Goal: Communication & Community: Participate in discussion

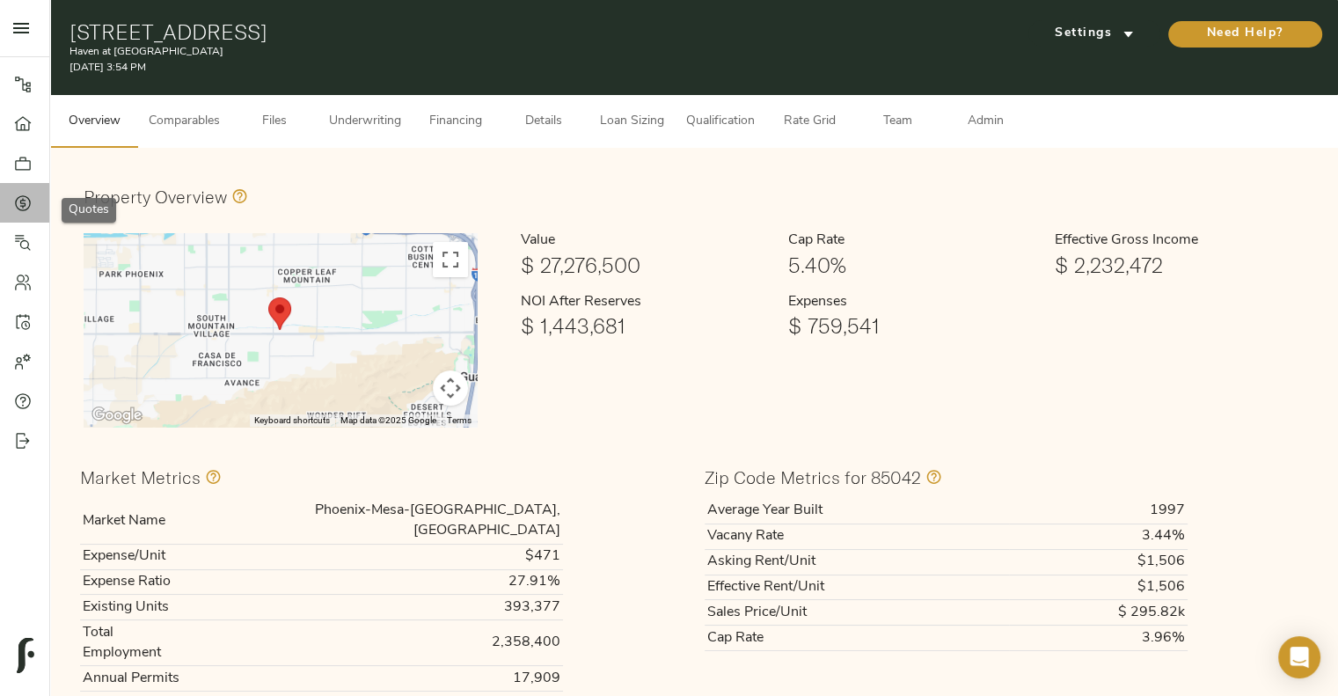
click at [26, 204] on icon at bounding box center [23, 203] width 18 height 18
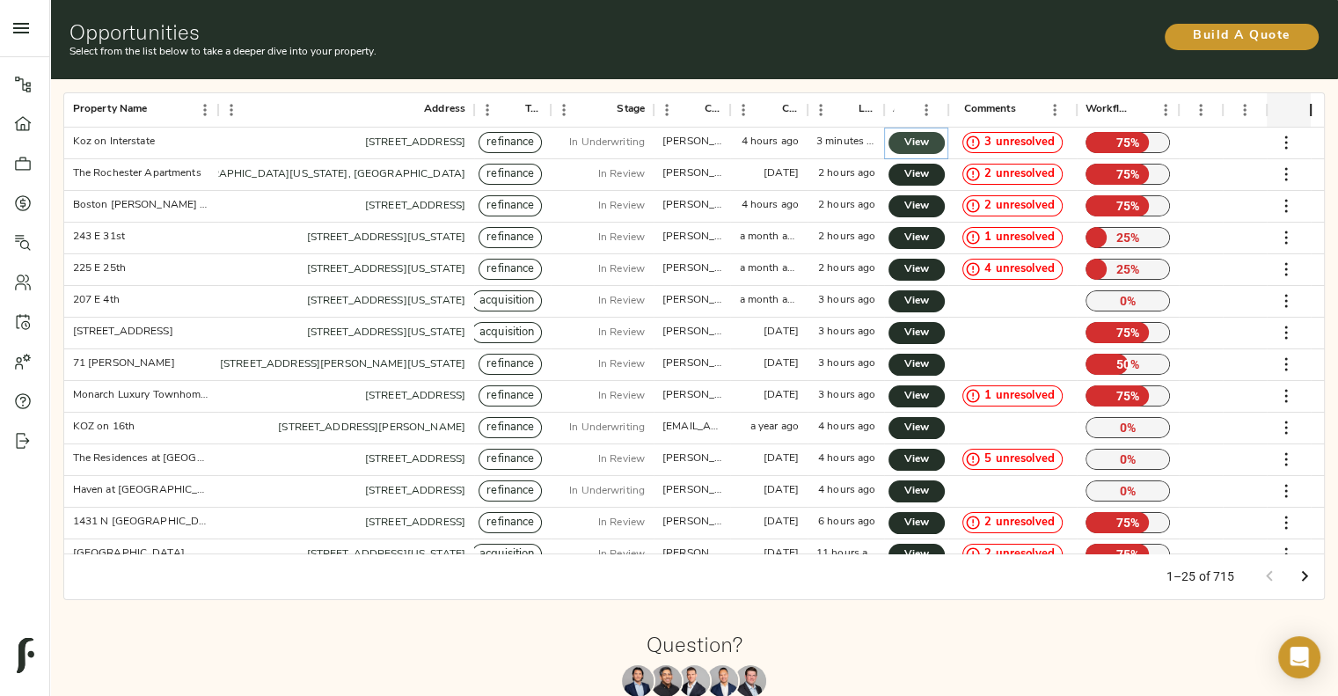
click at [924, 139] on span "View" at bounding box center [916, 143] width 21 height 18
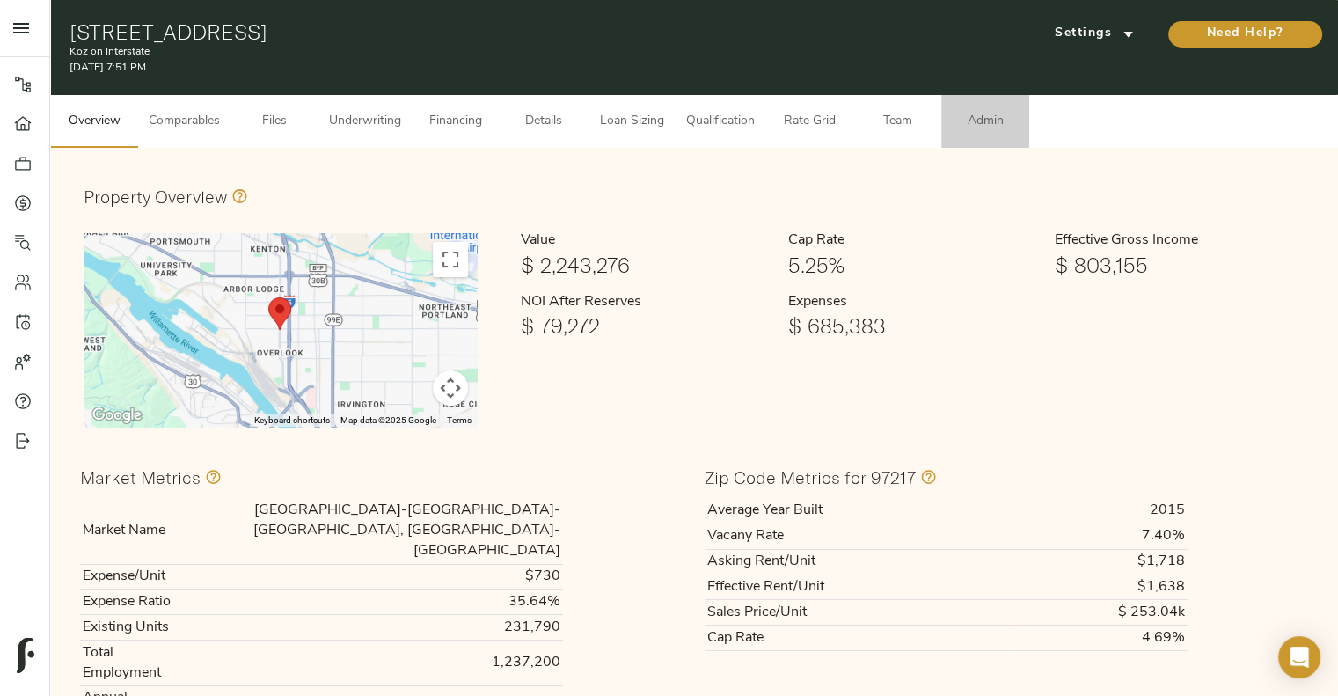
click at [974, 116] on span "Admin" at bounding box center [985, 122] width 67 height 22
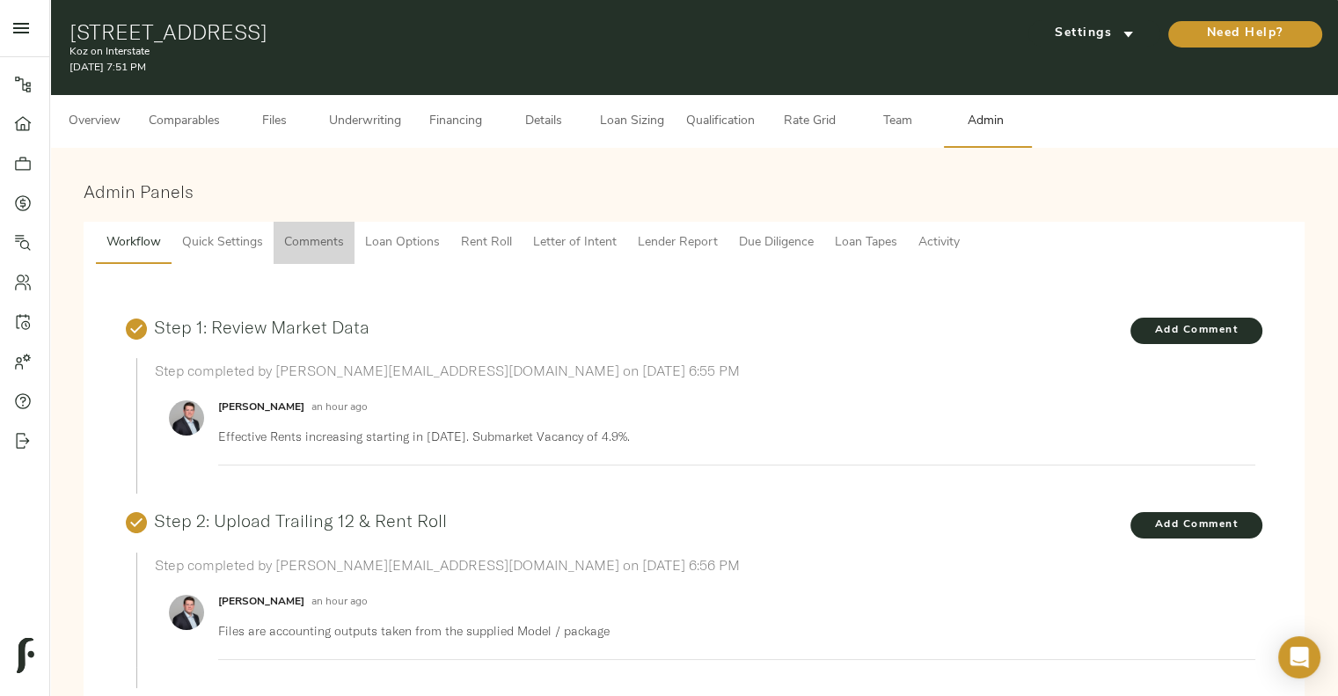
click at [319, 232] on span "Comments" at bounding box center [314, 243] width 60 height 22
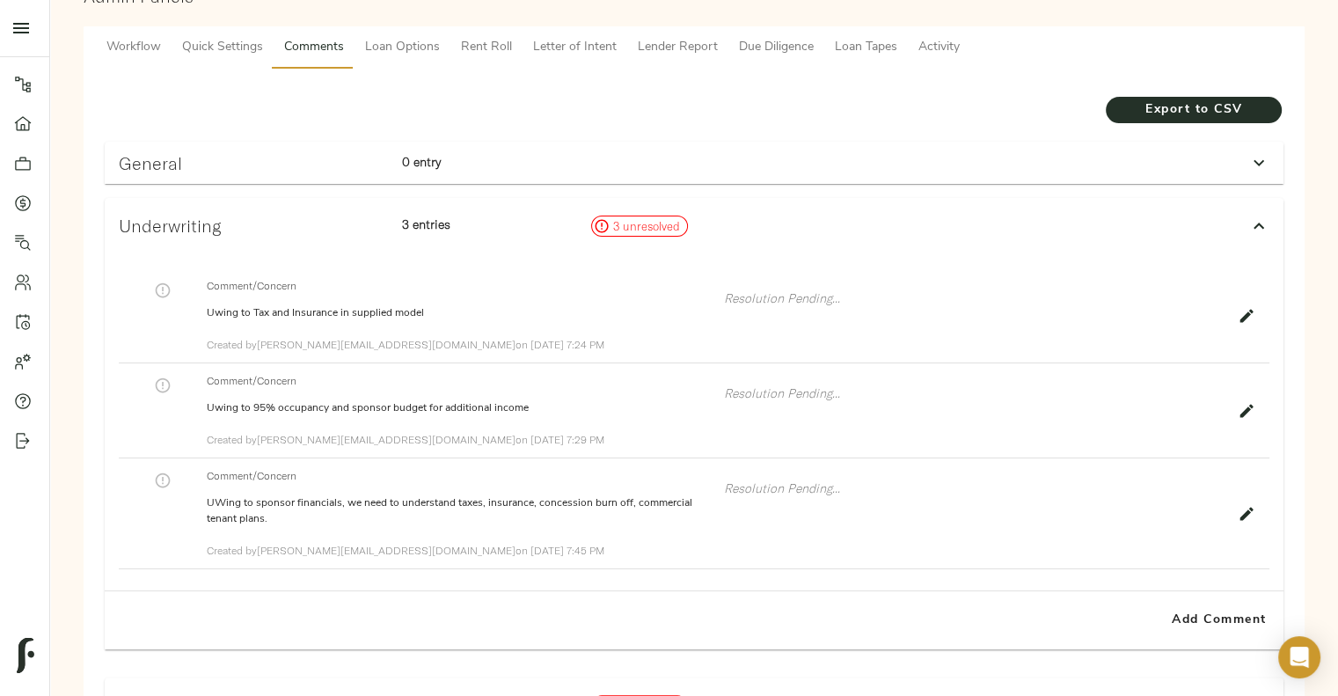
scroll to position [190, 0]
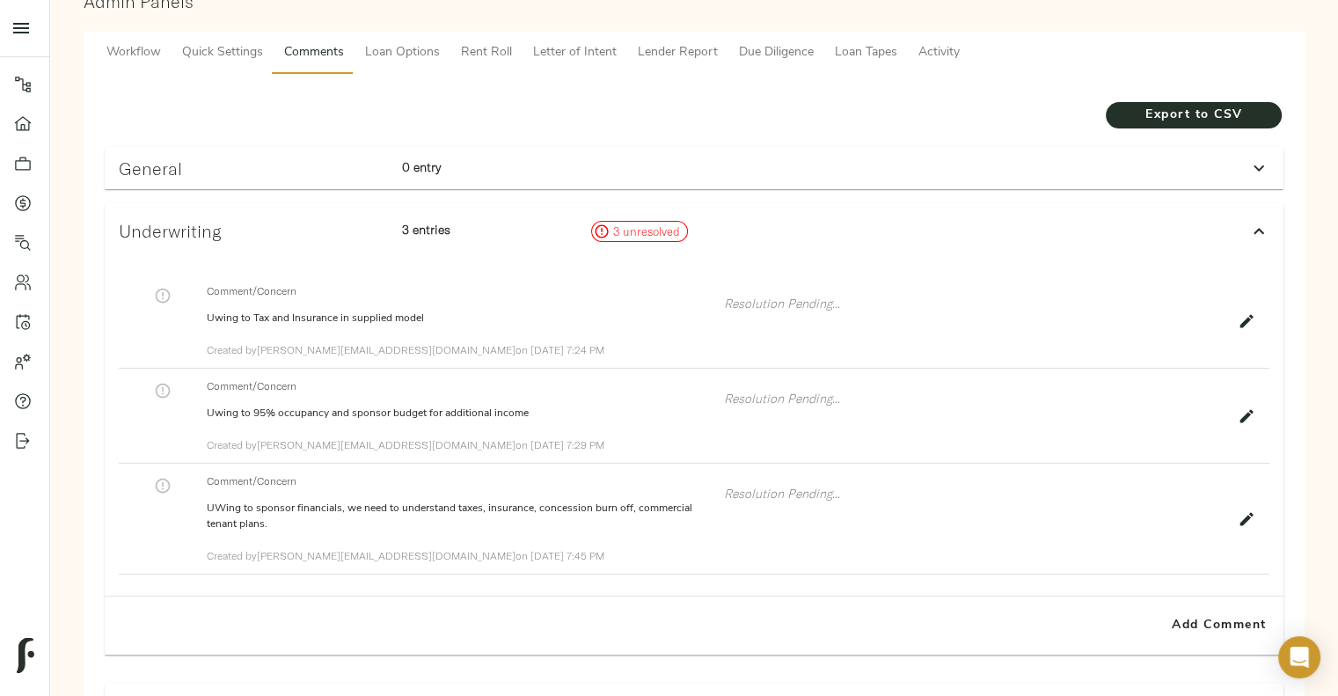
click at [623, 179] on div "General 0 entry" at bounding box center [678, 168] width 1133 height 34
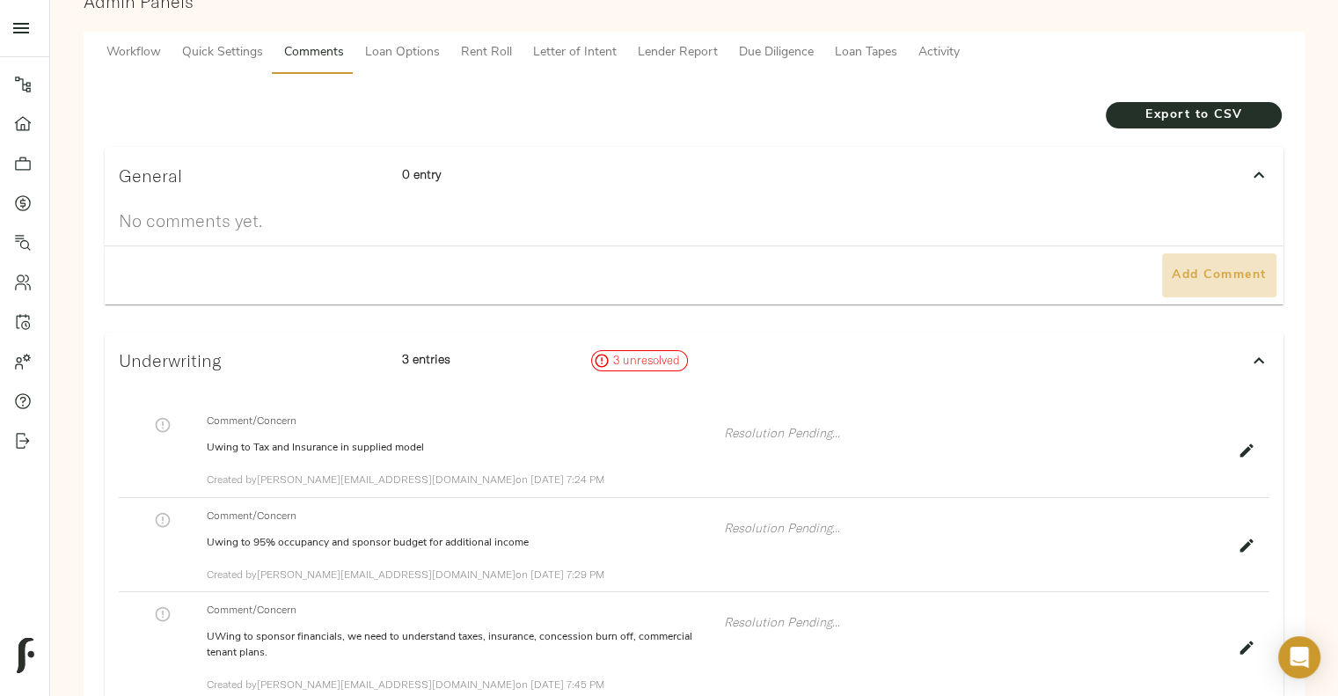
click at [1218, 267] on span "Add Comment" at bounding box center [1219, 276] width 100 height 22
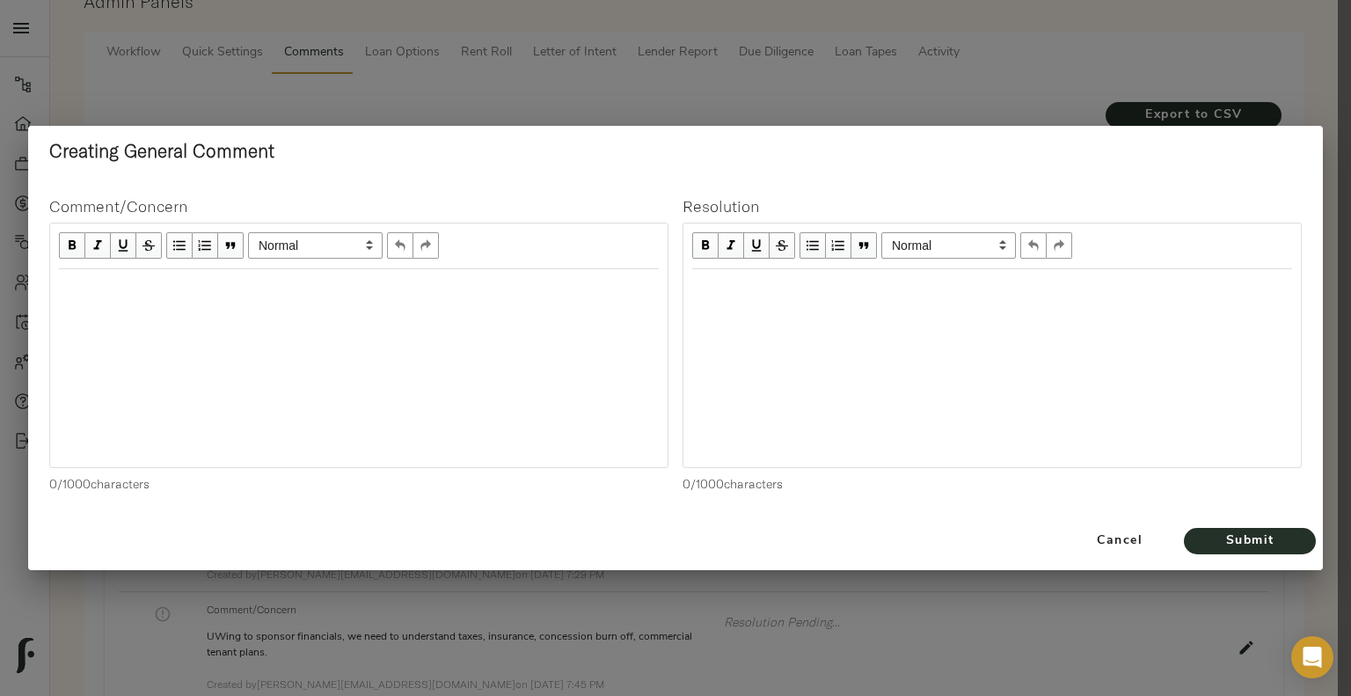
click at [615, 278] on div "Edit text" at bounding box center [359, 288] width 600 height 20
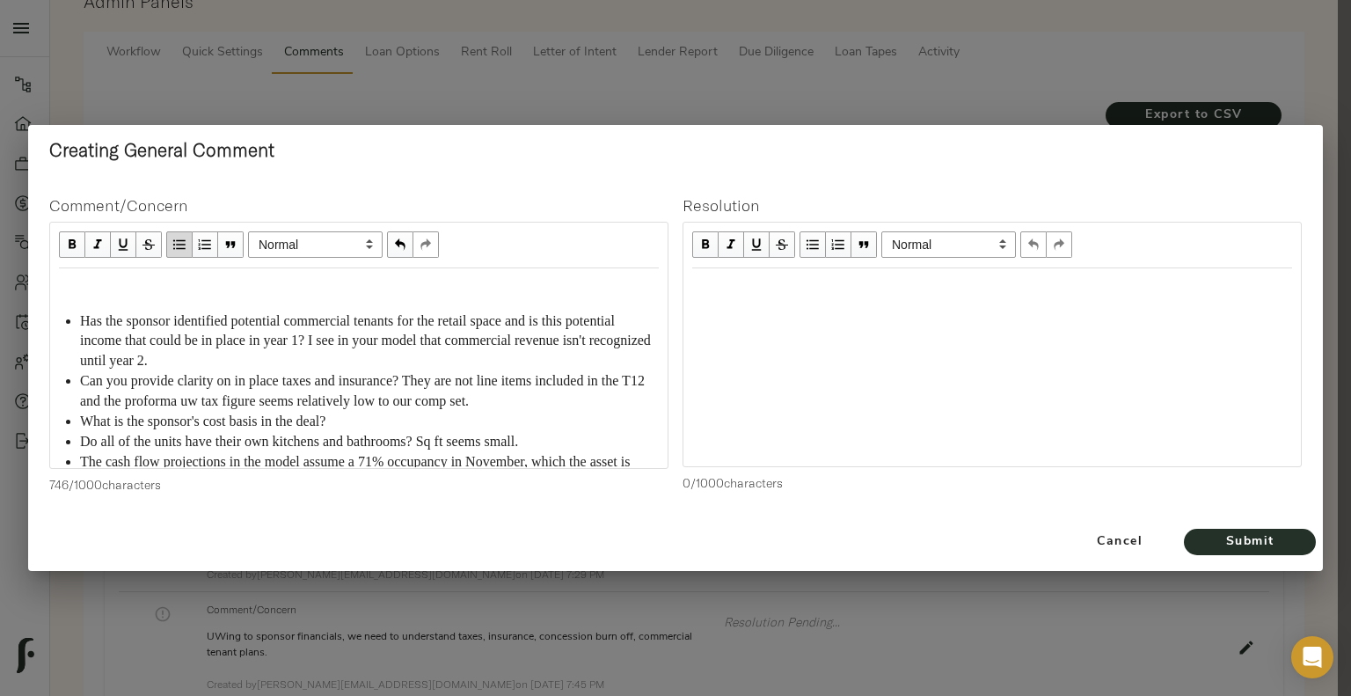
click at [72, 279] on div "Edit text" at bounding box center [359, 287] width 600 height 20
click at [1209, 555] on div "Cancel Submit" at bounding box center [675, 542] width 1295 height 58
click at [1217, 542] on span "Submit" at bounding box center [1250, 542] width 97 height 22
